Goal: Task Accomplishment & Management: Use online tool/utility

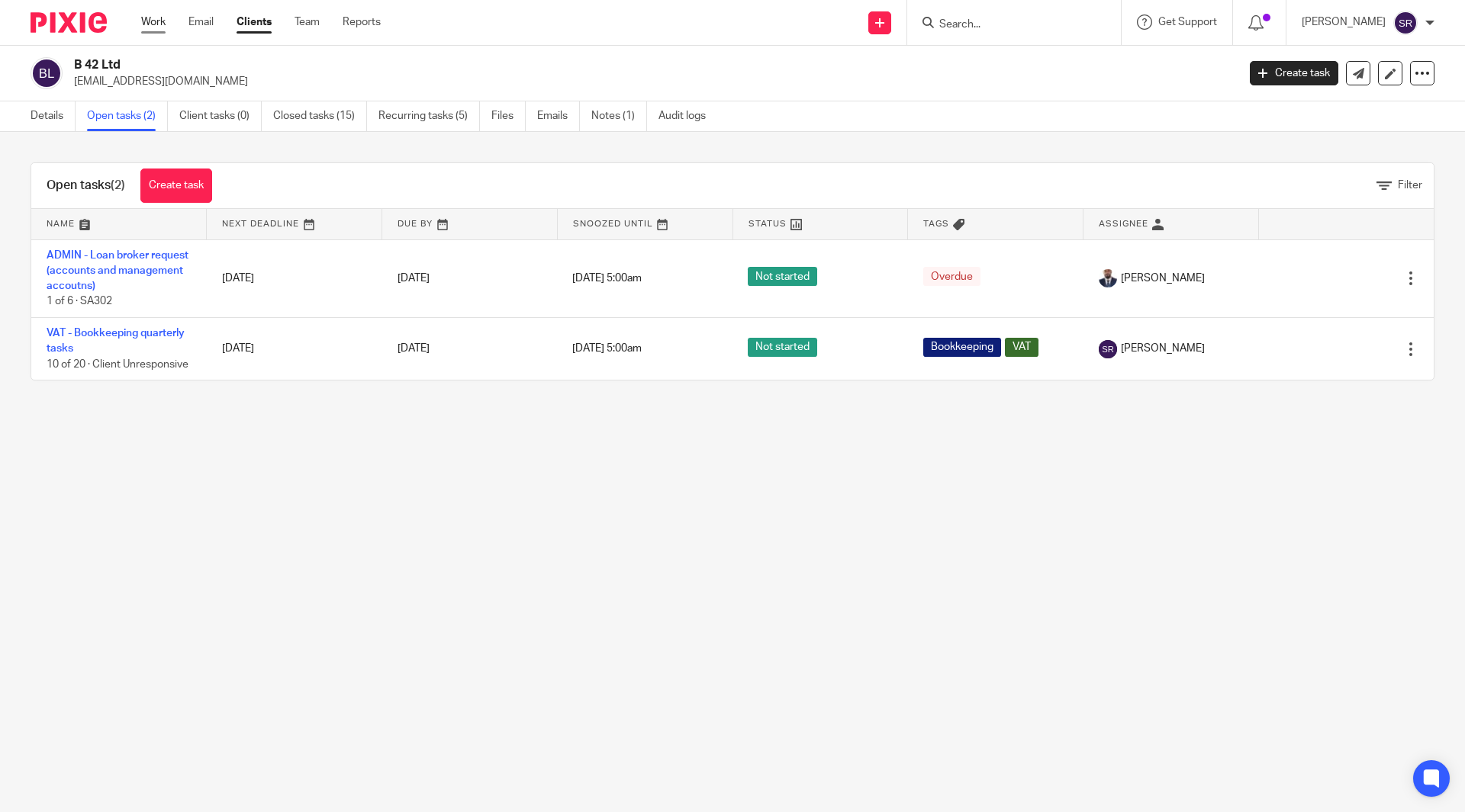
click at [162, 22] on link "Work" at bounding box center [153, 22] width 25 height 15
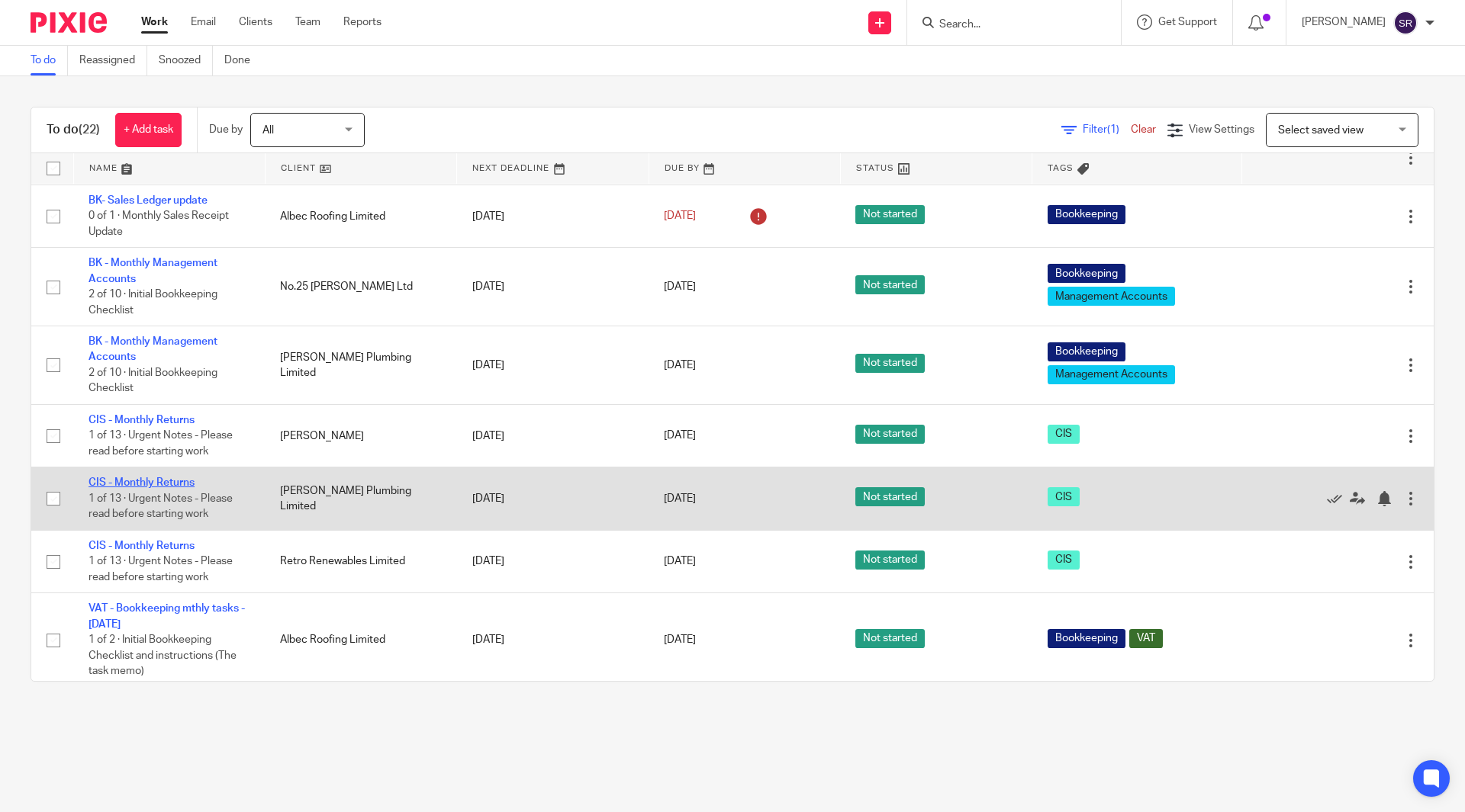
scroll to position [76, 0]
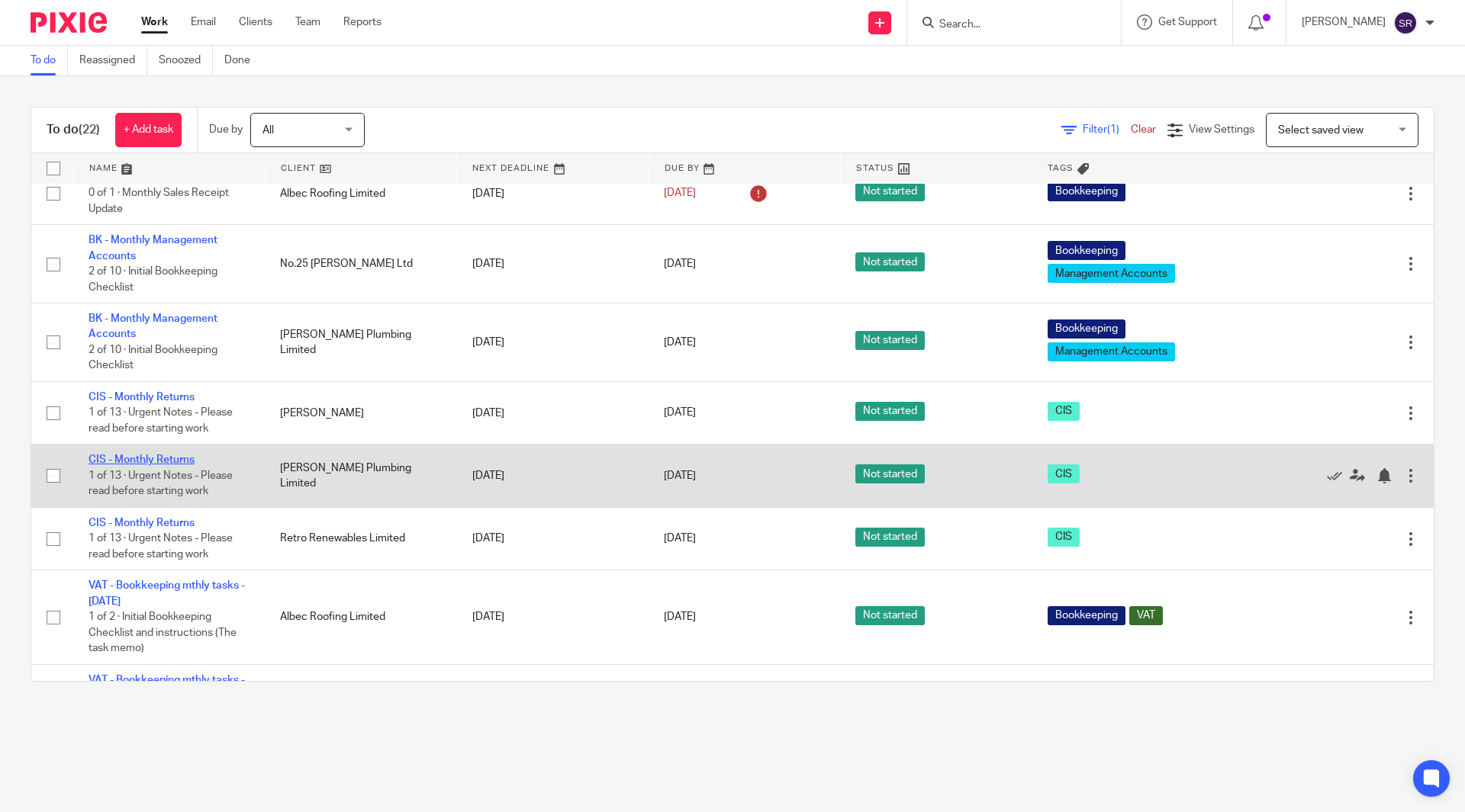
click at [171, 462] on link "CIS - Monthly Returns" at bounding box center [142, 459] width 106 height 11
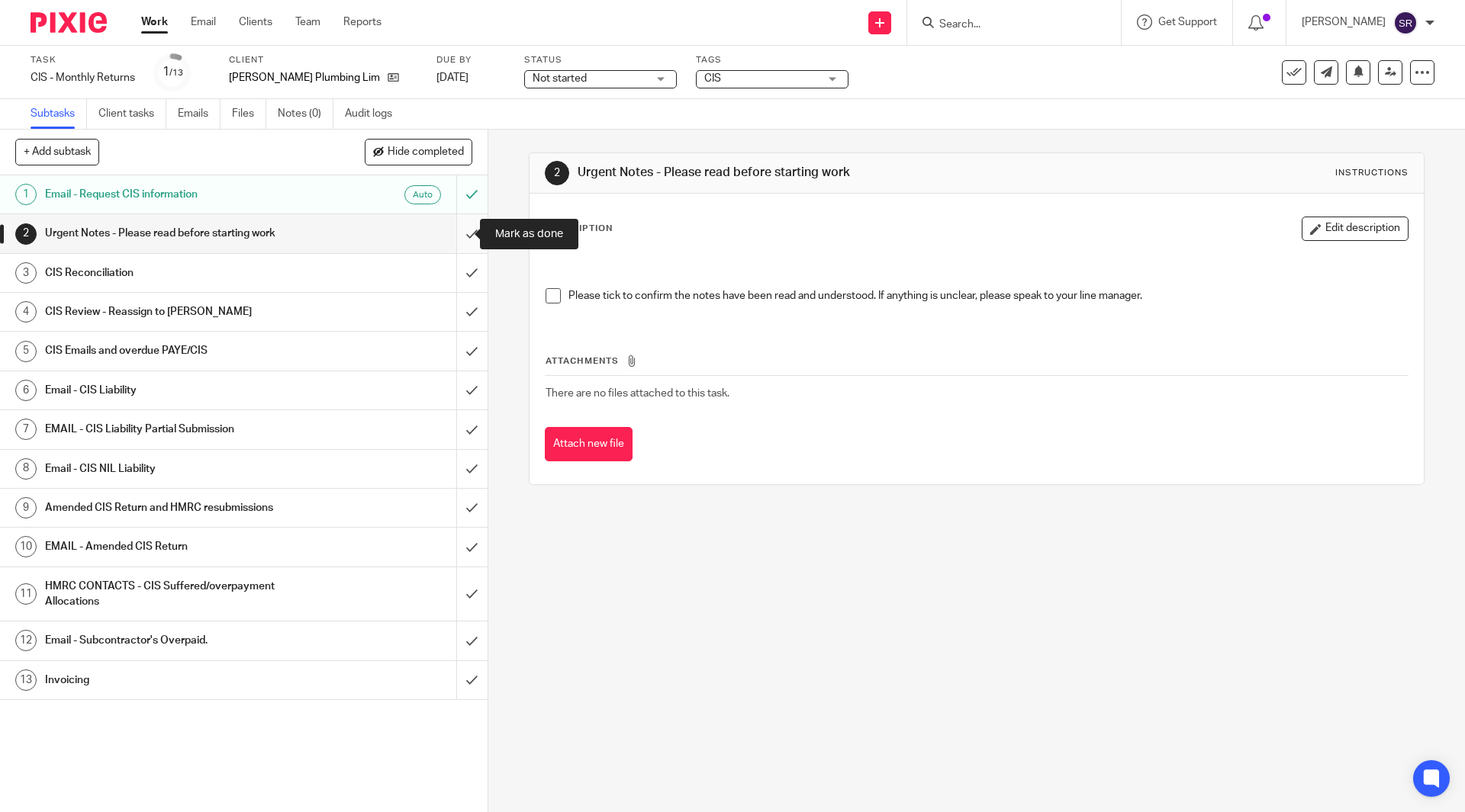
click at [459, 233] on input "submit" at bounding box center [244, 234] width 488 height 38
click at [546, 299] on span at bounding box center [553, 296] width 15 height 15
